Goal: Check status: Check status

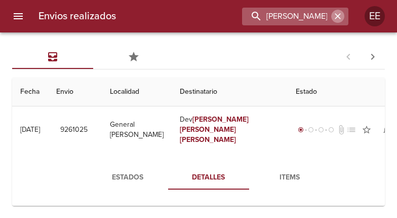
click at [337, 16] on icon "button" at bounding box center [338, 16] width 6 height 6
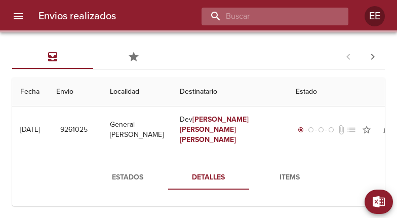
click at [271, 17] on input "buscar" at bounding box center [267, 17] width 130 height 18
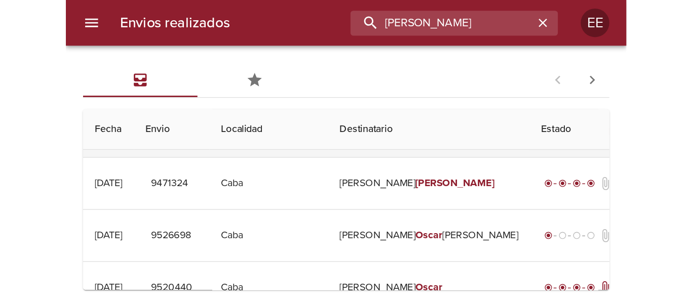
scroll to position [203, 0]
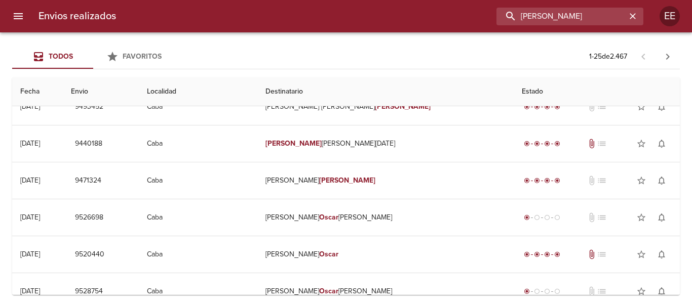
drag, startPoint x: 599, startPoint y: 15, endPoint x: 274, endPoint y: 4, distance: 324.9
click at [274, 4] on div "Envios realizados [PERSON_NAME] [PERSON_NAME]" at bounding box center [346, 16] width 692 height 32
paste input "[PERSON_NAME] [PERSON_NAME]"
type input "[PERSON_NAME] [PERSON_NAME]"
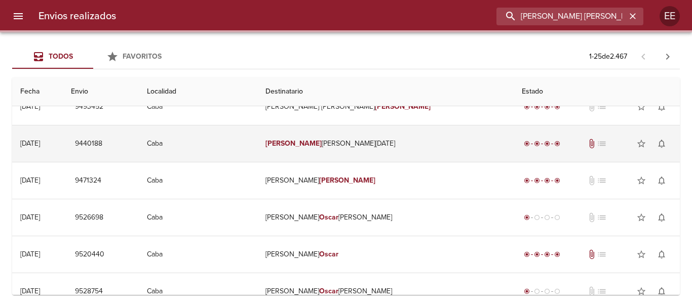
scroll to position [0, 0]
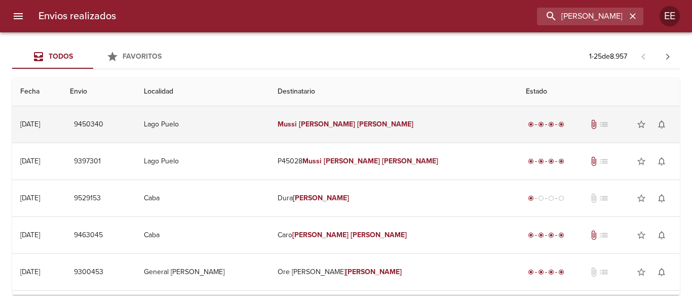
click at [397, 127] on td "[PERSON_NAME] [PERSON_NAME]" at bounding box center [394, 124] width 248 height 36
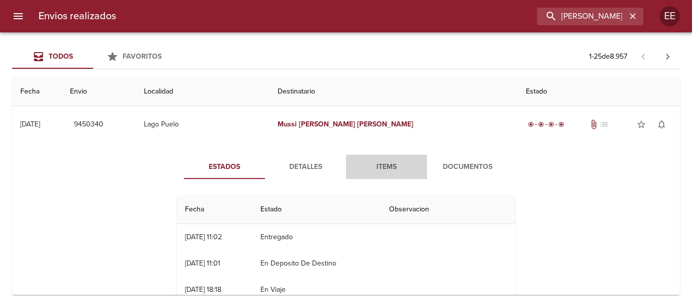
click at [395, 174] on button "Items" at bounding box center [386, 167] width 81 height 24
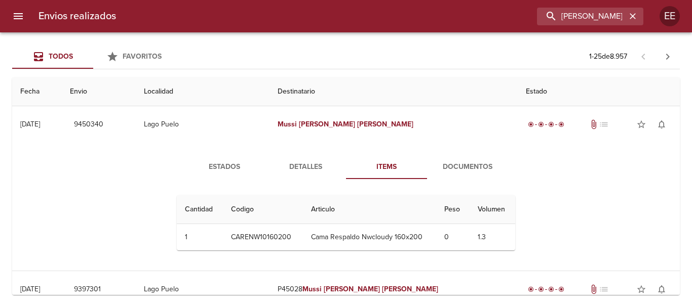
click at [397, 165] on span "Documentos" at bounding box center [467, 167] width 69 height 13
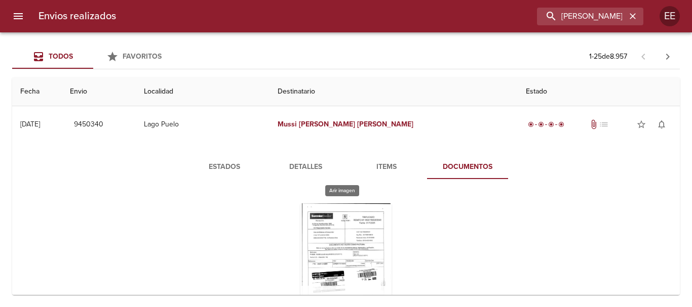
click at [330, 217] on div "Tabla de envíos del cliente" at bounding box center [345, 267] width 91 height 127
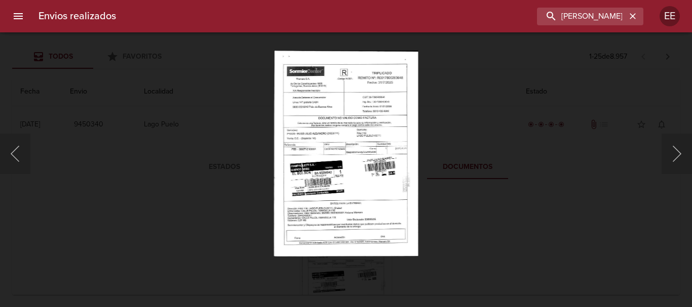
click at [387, 217] on img "Lightbox" at bounding box center [346, 154] width 144 height 206
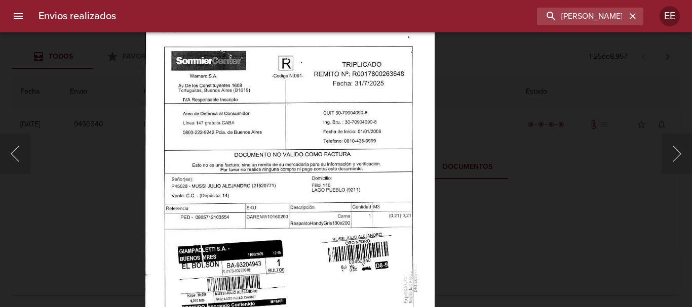
click at [353, 217] on img "Lightbox" at bounding box center [290, 226] width 290 height 414
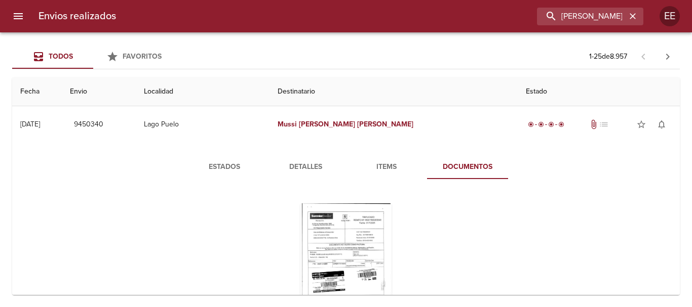
click at [210, 171] on span "Estados" at bounding box center [224, 167] width 69 height 13
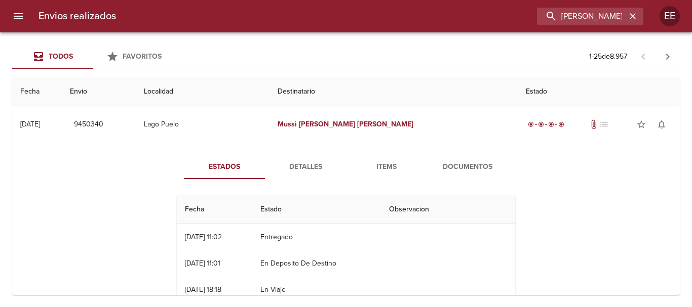
click at [291, 165] on span "Detalles" at bounding box center [305, 167] width 69 height 13
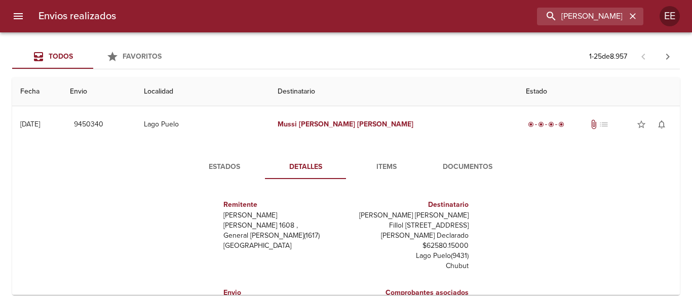
click at [397, 162] on span "Documentos" at bounding box center [467, 167] width 69 height 13
